Goal: Task Accomplishment & Management: Use online tool/utility

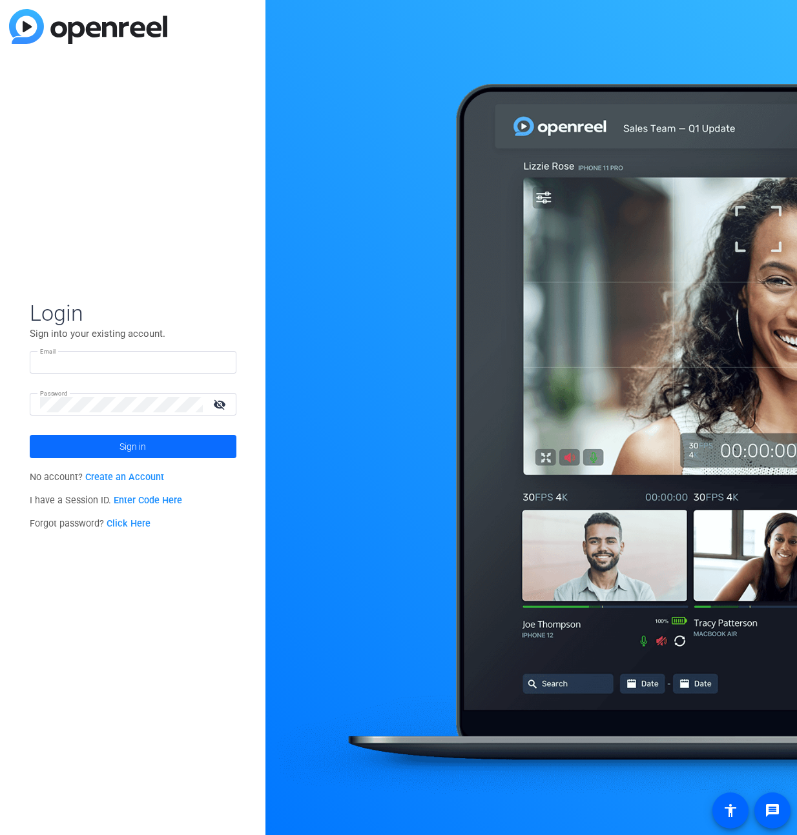
type input "[PERSON_NAME][EMAIL_ADDRESS][PERSON_NAME][DOMAIN_NAME]"
click at [109, 440] on span at bounding box center [133, 446] width 207 height 31
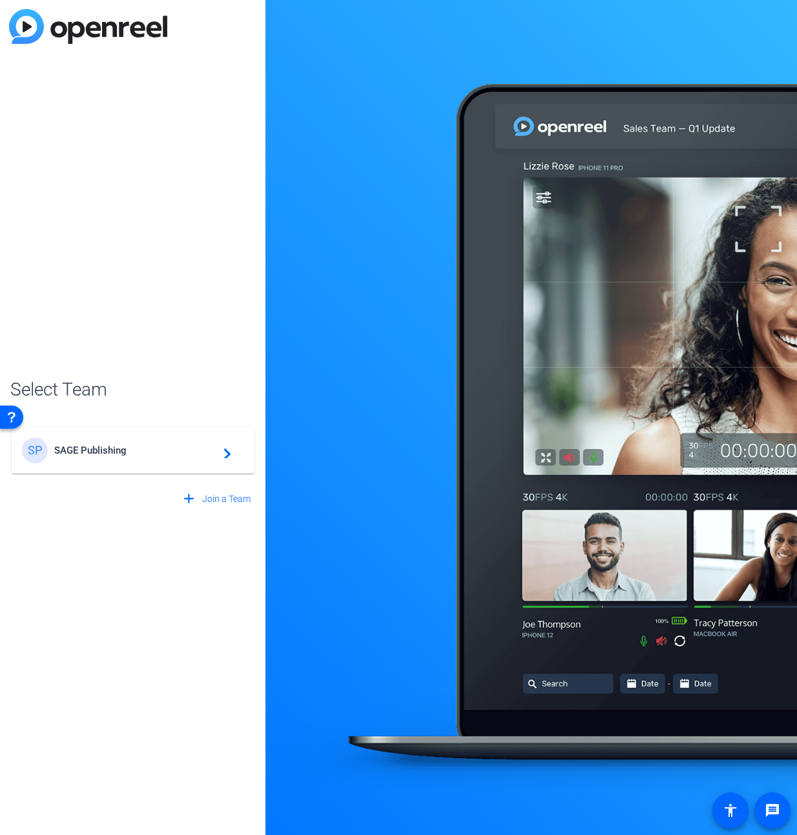
click at [103, 464] on mat-card-content "SP SAGE Publishing navigate_next" at bounding box center [133, 450] width 243 height 46
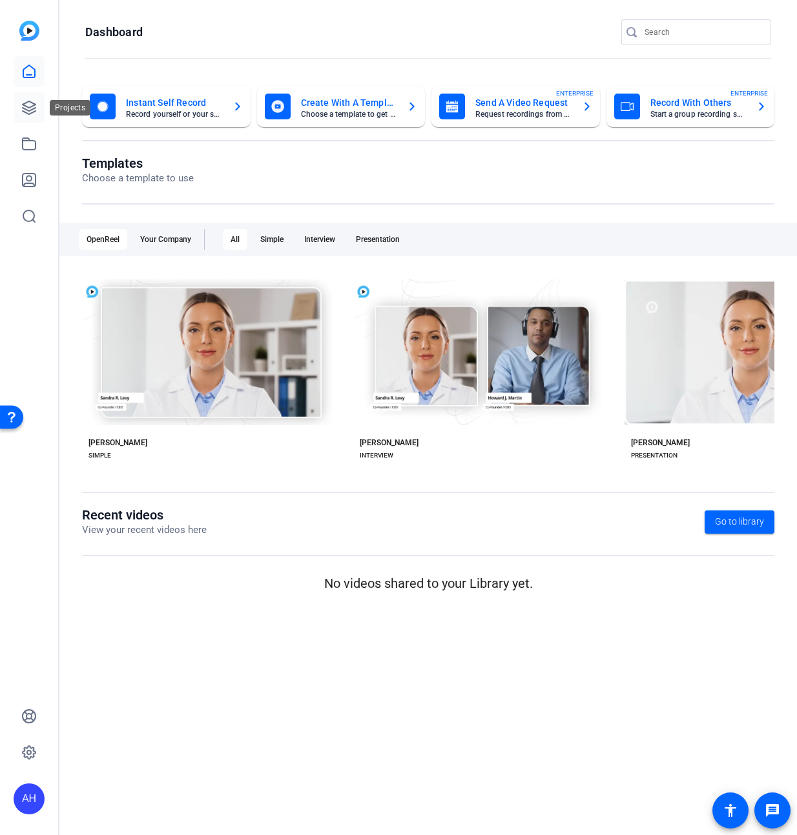
click at [26, 116] on link at bounding box center [29, 107] width 31 height 31
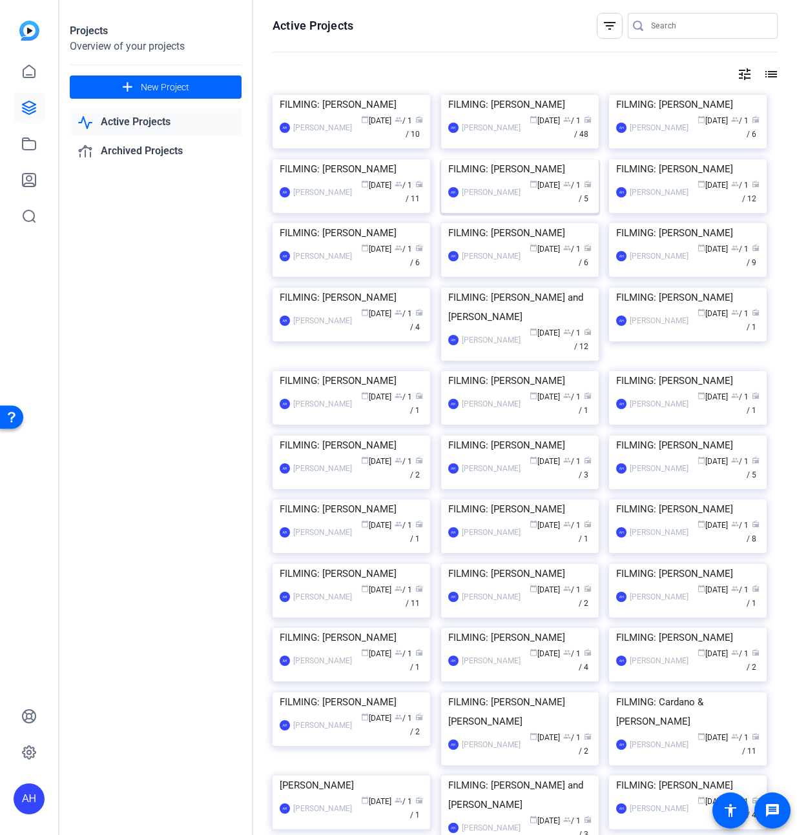
click at [530, 159] on img at bounding box center [520, 159] width 158 height 0
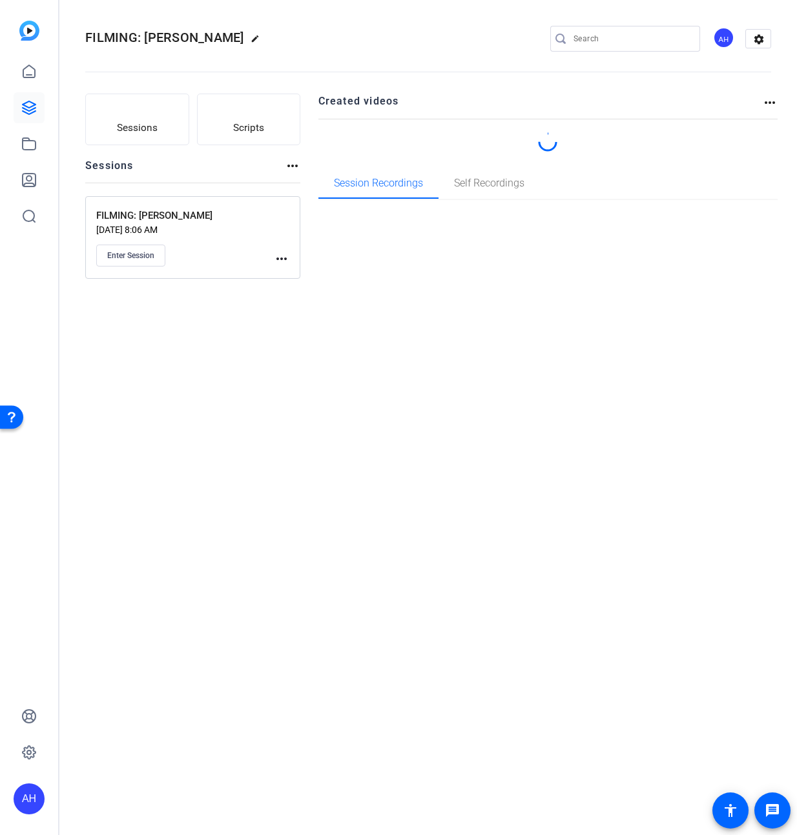
click at [530, 261] on div "FILMING: [PERSON_NAME] edit AH settings Sessions Scripts Sessions more_horiz FI…" at bounding box center [427, 417] width 737 height 835
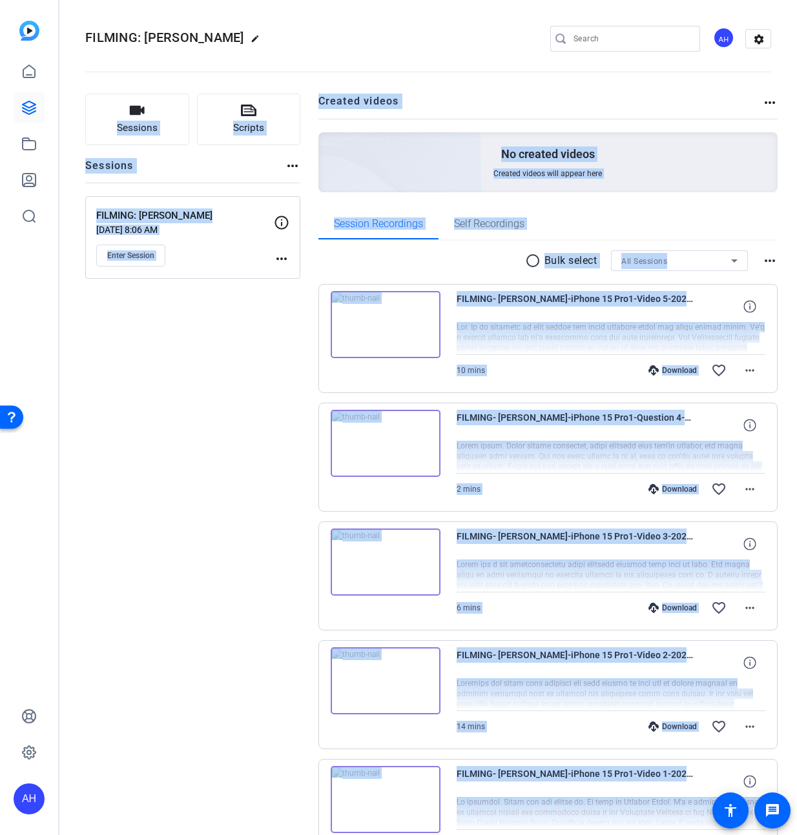
click at [609, 223] on div "Session Recordings Self Recordings" at bounding box center [548, 224] width 460 height 31
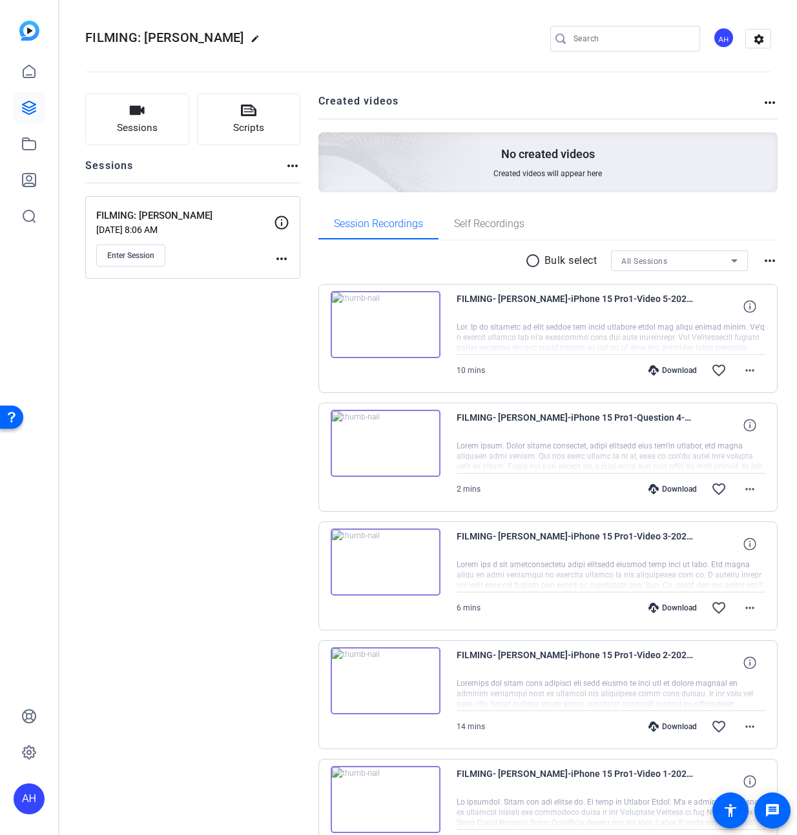
scroll to position [90, 0]
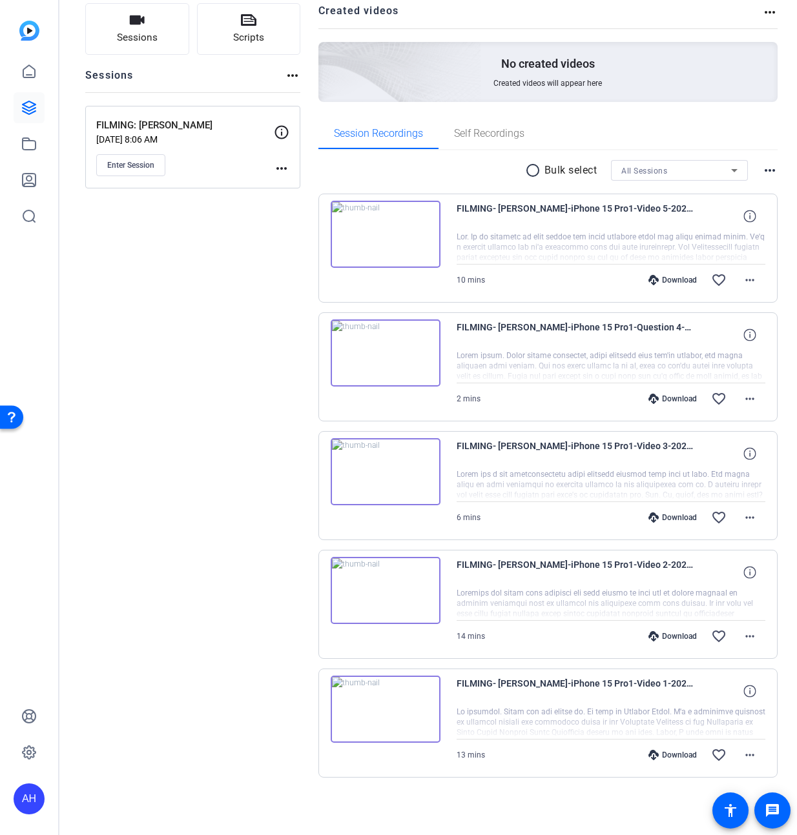
click at [376, 743] on div "FILMING- [PERSON_NAME]-iPhone 15 Pro1-Video 1-2025-06-19-09-23-44-144-0 13 mins…" at bounding box center [548, 723] width 460 height 109
click at [396, 720] on img at bounding box center [386, 709] width 110 height 67
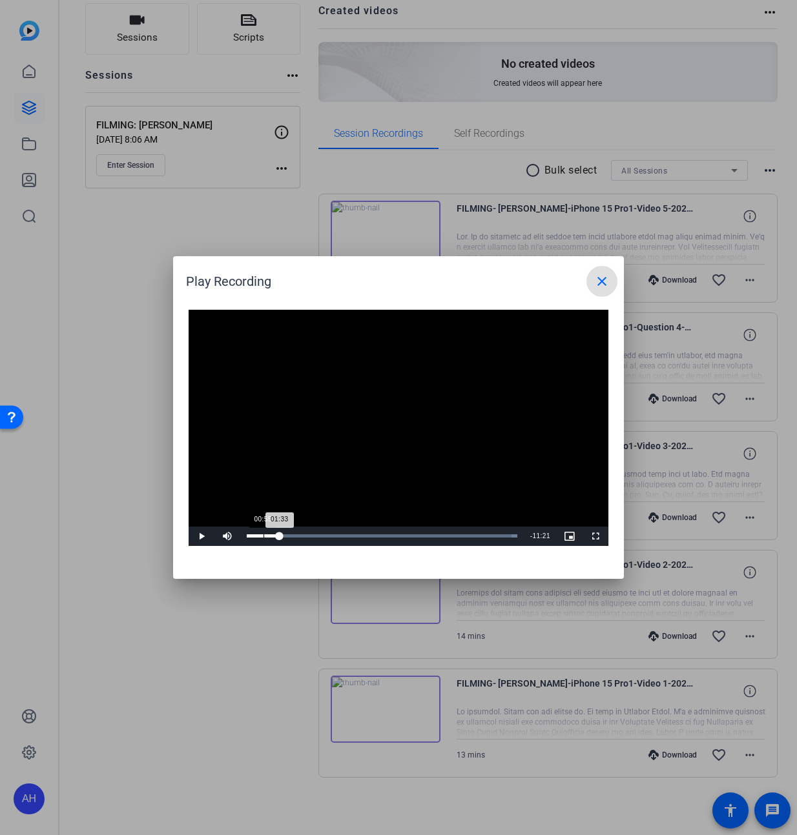
click at [300, 538] on div "Loaded : 100.00% 00:55 01:33" at bounding box center [381, 536] width 283 height 19
click at [301, 538] on div "Loaded : 100.00% 02:35 01:34" at bounding box center [381, 536] width 283 height 19
click at [292, 538] on div "Loaded : 100.00% 02:13 02:13" at bounding box center [382, 536] width 270 height 3
click at [286, 538] on div "Loaded : 100.00% 01:54 02:13" at bounding box center [381, 536] width 283 height 19
click at [276, 538] on div "Loaded : 100.00% 01:37 01:54" at bounding box center [381, 536] width 283 height 19
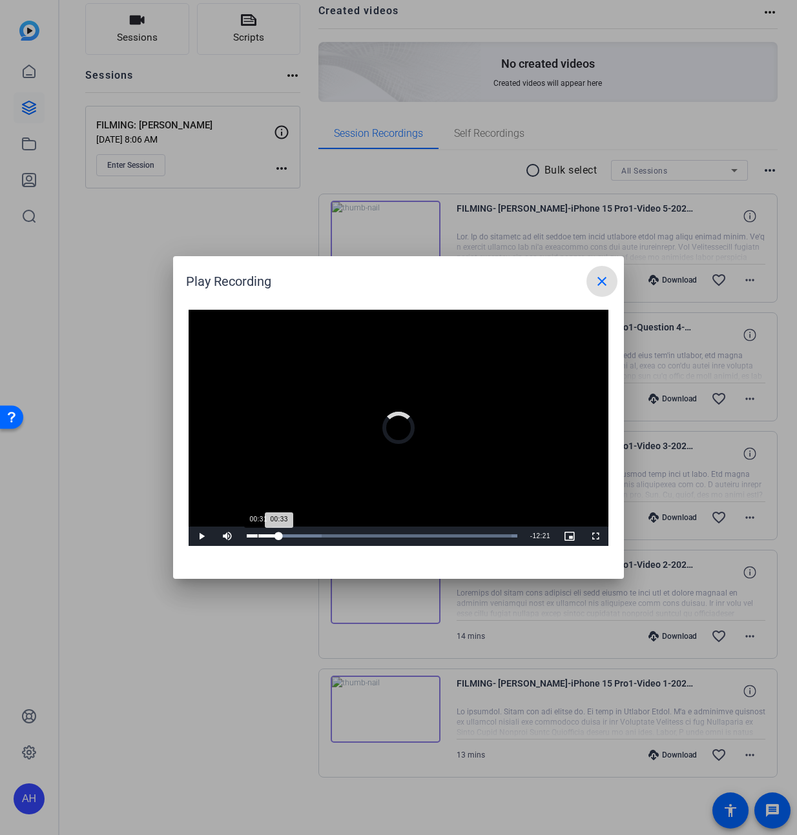
drag, startPoint x: 274, startPoint y: 535, endPoint x: 258, endPoint y: 535, distance: 16.2
click at [258, 535] on div "00:33" at bounding box center [263, 536] width 32 height 3
click at [254, 536] on div "00:32" at bounding box center [251, 536] width 8 height 3
click at [252, 536] on div "00:23" at bounding box center [251, 536] width 8 height 3
click at [205, 649] on div at bounding box center [398, 417] width 797 height 835
